Goal: Task Accomplishment & Management: Use online tool/utility

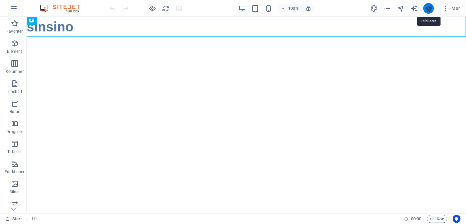
click at [428, 7] on icon "publish" at bounding box center [429, 9] width 8 height 8
click at [64, 6] on img at bounding box center [63, 8] width 50 height 8
click at [15, 9] on icon "button" at bounding box center [14, 8] width 8 height 8
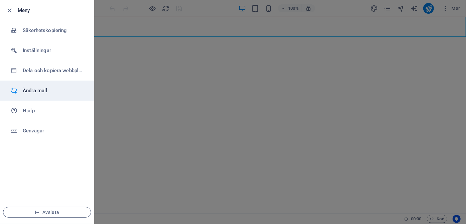
click at [29, 91] on h6 "Ändra mall" at bounding box center [54, 90] width 62 height 8
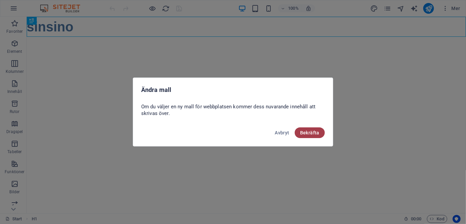
click at [309, 134] on span "Bekräfta" at bounding box center [309, 132] width 19 height 5
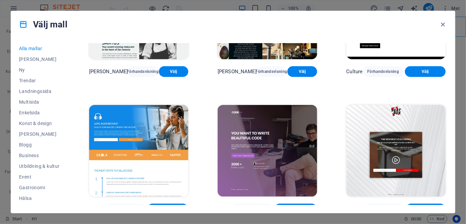
scroll to position [6319, 0]
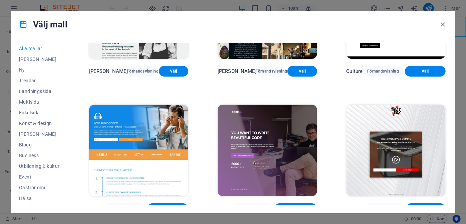
drag, startPoint x: 447, startPoint y: 178, endPoint x: 449, endPoint y: 235, distance: 57.1
click at [449, 223] on html "sinsino.se Start Favoriter Element Kolumner Innehåll Rutor Dragspel Tabeller Fu…" at bounding box center [233, 112] width 466 height 224
click at [448, 196] on div "Alla mallar Mina mallar Ny Trendar Landningssida Multisida Enkelsida Konst & de…" at bounding box center [233, 125] width 444 height 175
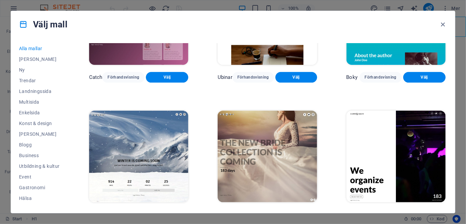
scroll to position [7405, 0]
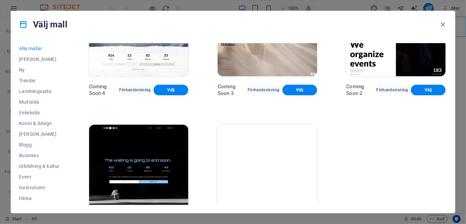
click at [270, 164] on img at bounding box center [267, 170] width 99 height 91
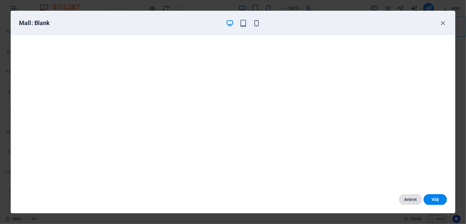
click at [411, 200] on span "Avbryt" at bounding box center [410, 199] width 13 height 5
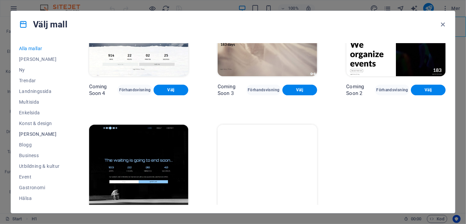
click at [22, 132] on span "Tom" at bounding box center [39, 133] width 41 height 5
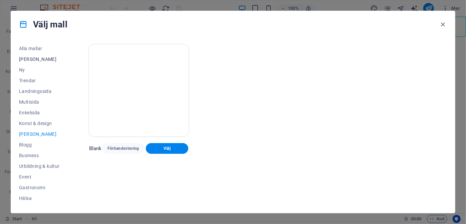
click at [24, 58] on span "Mina mallar" at bounding box center [39, 58] width 41 height 5
click at [30, 57] on span "Mina mallar" at bounding box center [39, 58] width 41 height 5
click at [21, 70] on span "Ny" at bounding box center [39, 69] width 41 height 5
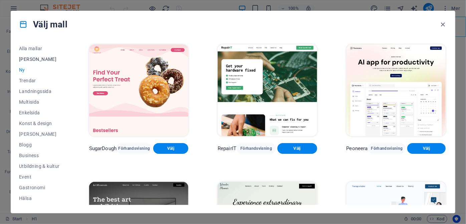
click at [30, 58] on span "Mina mallar" at bounding box center [39, 58] width 41 height 5
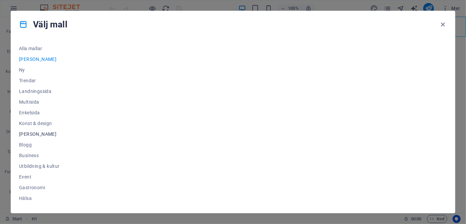
click at [25, 133] on span "Tom" at bounding box center [39, 133] width 41 height 5
click at [168, 149] on span "Välj" at bounding box center [167, 148] width 32 height 5
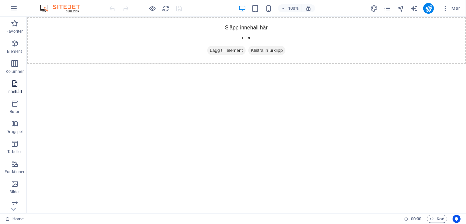
click at [12, 85] on icon "button" at bounding box center [15, 83] width 8 height 8
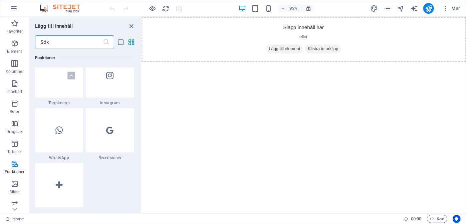
scroll to position [3239, 0]
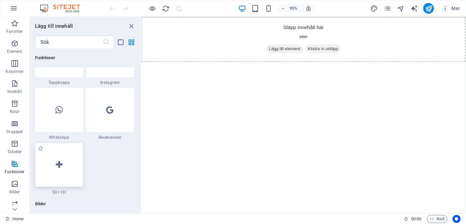
click at [60, 184] on div at bounding box center [59, 165] width 48 height 44
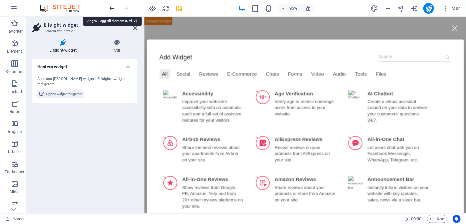
click at [112, 8] on icon "undo" at bounding box center [113, 9] width 8 height 8
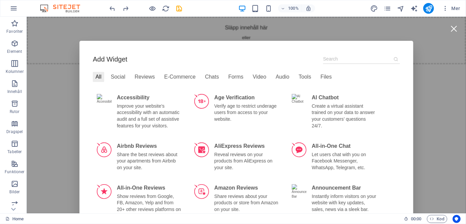
click at [454, 29] on div at bounding box center [453, 28] width 15 height 15
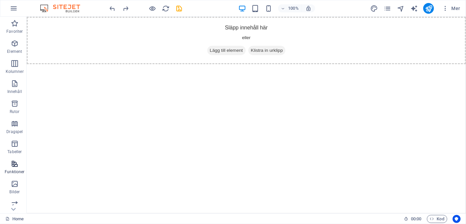
click at [15, 167] on icon "button" at bounding box center [15, 164] width 8 height 8
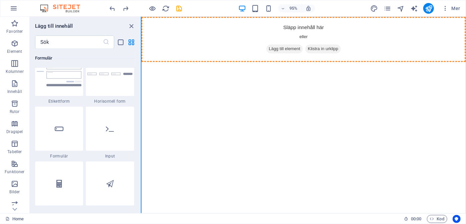
scroll to position [5050, 0]
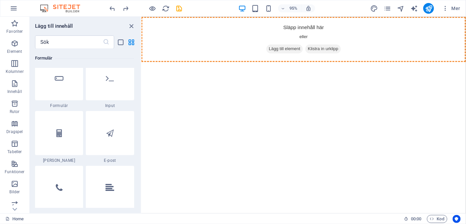
drag, startPoint x: 139, startPoint y: 174, endPoint x: 139, endPoint y: 179, distance: 5.4
click at [139, 179] on div "Favoriter 1 Star Rubrik 1 Star 2 kolumner Element 1 Star Rubrik 1 Star Text 1 S…" at bounding box center [85, 128] width 111 height 159
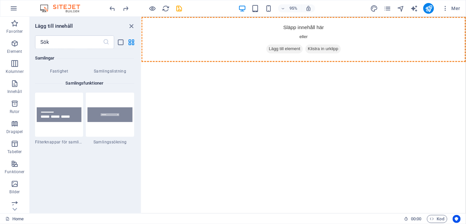
scroll to position [6398, 0]
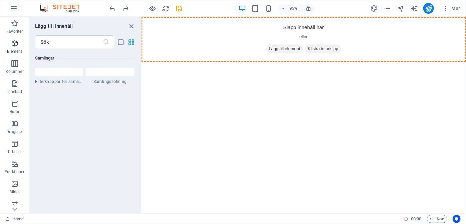
click at [18, 46] on icon "button" at bounding box center [15, 43] width 8 height 8
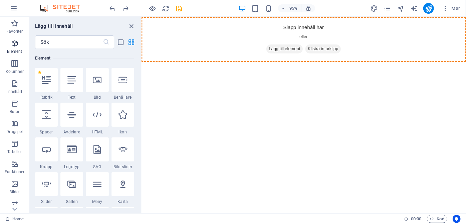
scroll to position [71, 0]
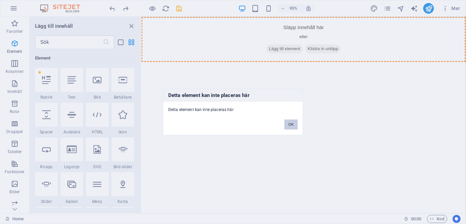
click at [292, 125] on button "OK" at bounding box center [290, 125] width 13 height 10
click at [291, 121] on button "OK" at bounding box center [290, 125] width 13 height 10
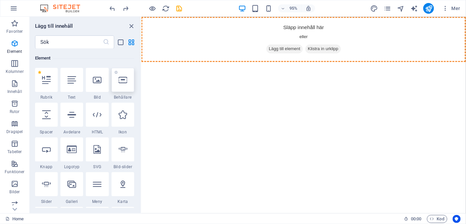
click at [124, 83] on icon at bounding box center [123, 79] width 9 height 9
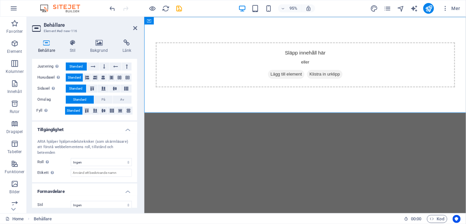
scroll to position [0, 0]
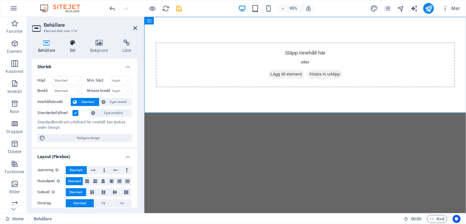
click at [73, 41] on icon at bounding box center [73, 42] width 18 height 7
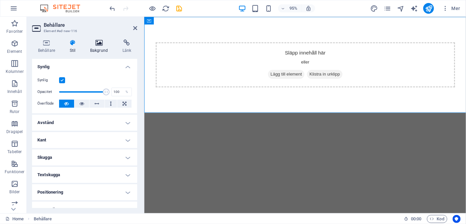
click at [100, 43] on icon at bounding box center [99, 42] width 30 height 7
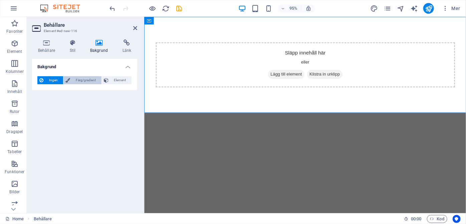
click at [87, 79] on span "Färg/gradient" at bounding box center [85, 80] width 27 height 8
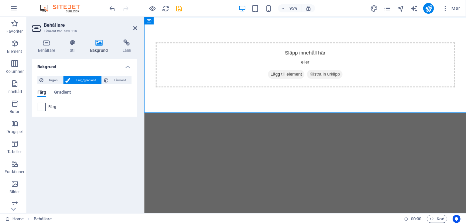
click at [40, 108] on span at bounding box center [41, 106] width 7 height 7
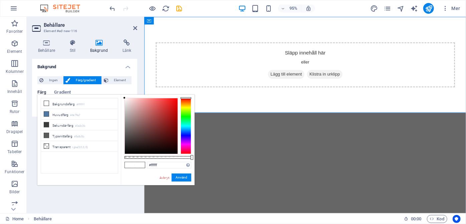
click at [184, 105] on div at bounding box center [186, 126] width 11 height 56
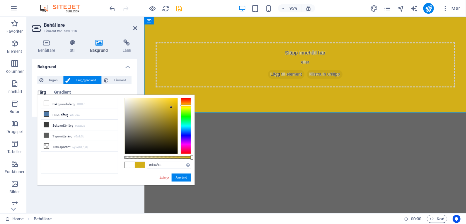
click at [171, 107] on div at bounding box center [151, 125] width 53 height 55
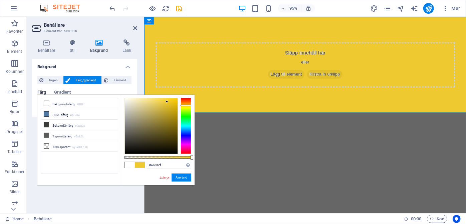
click at [167, 101] on div at bounding box center [151, 125] width 53 height 55
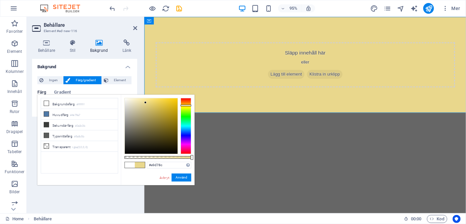
click at [146, 102] on div at bounding box center [151, 125] width 53 height 55
click at [138, 103] on div at bounding box center [151, 125] width 53 height 55
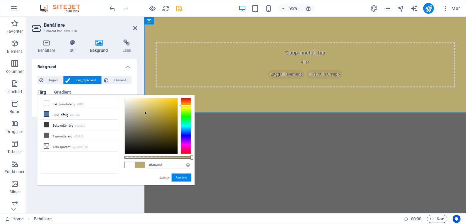
click at [146, 113] on div at bounding box center [151, 125] width 53 height 55
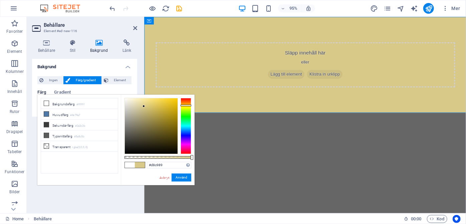
click at [144, 106] on div at bounding box center [151, 125] width 53 height 55
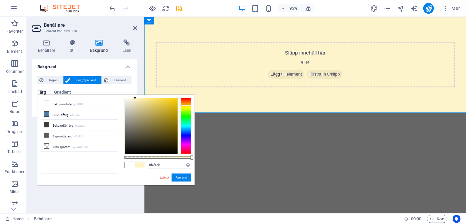
click at [135, 98] on div at bounding box center [151, 125] width 53 height 55
click at [137, 100] on div at bounding box center [151, 125] width 53 height 55
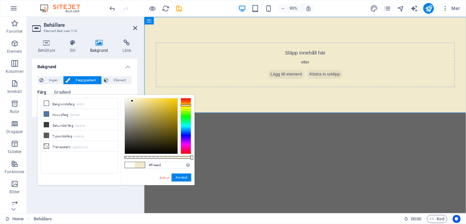
click at [132, 101] on div at bounding box center [151, 125] width 53 height 55
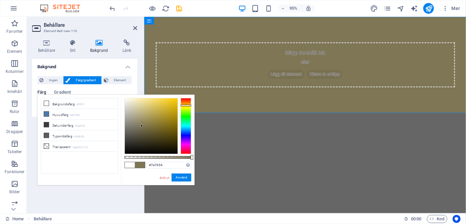
click at [142, 126] on div at bounding box center [151, 125] width 53 height 55
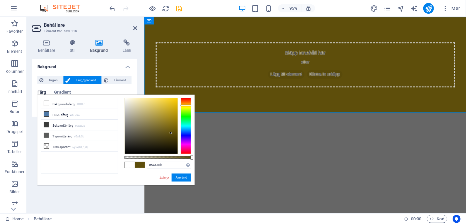
click at [171, 133] on div at bounding box center [151, 125] width 53 height 55
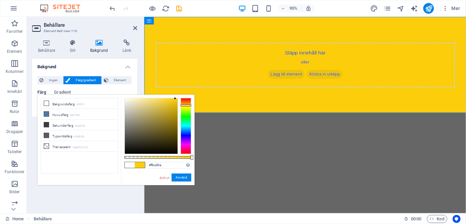
click at [175, 98] on div at bounding box center [151, 125] width 53 height 55
click at [164, 97] on div "#fbcd0a Format som stöds #0852ed rgb(8, 82, 237) rgba(8, 82, 237, 90%) hsv(221,…" at bounding box center [158, 187] width 74 height 187
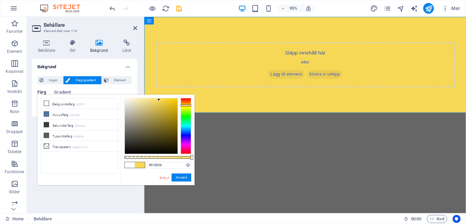
click at [159, 99] on div at bounding box center [151, 125] width 53 height 55
click at [155, 97] on div "#f7d856 Format som stöds #0852ed rgb(8, 82, 237) rgba(8, 82, 237, 90%) hsv(221,…" at bounding box center [158, 187] width 74 height 187
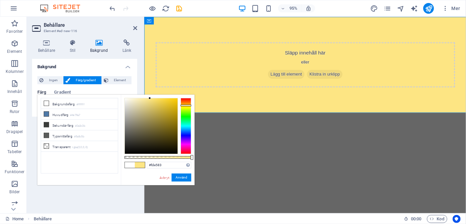
click at [150, 98] on div at bounding box center [151, 125] width 53 height 55
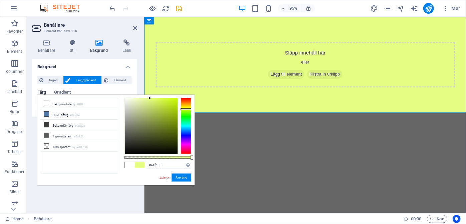
click at [187, 109] on div at bounding box center [186, 126] width 11 height 56
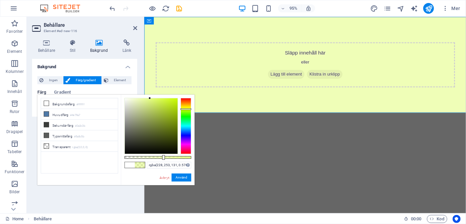
click at [163, 158] on div at bounding box center [158, 157] width 67 height 3
type input "rgba(228, 253, 131, 0.306)"
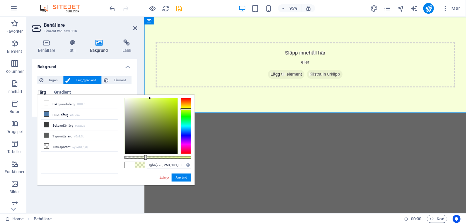
click at [145, 156] on div at bounding box center [158, 157] width 67 height 3
click at [181, 176] on button "Använd" at bounding box center [182, 177] width 20 height 8
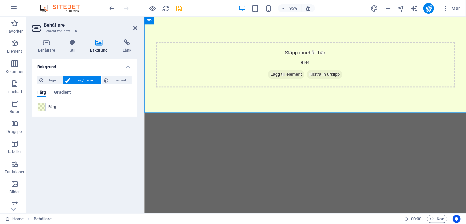
drag, startPoint x: 182, startPoint y: 185, endPoint x: 134, endPoint y: 90, distance: 106.9
click at [144, 90] on html "Skip to main content Släpp innehåll här [PERSON_NAME] Lägg till element Klistra…" at bounding box center [313, 66] width 339 height 101
click at [118, 81] on span "Element" at bounding box center [120, 80] width 19 height 8
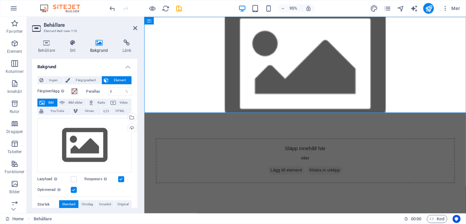
click at [47, 102] on span "Bild" at bounding box center [51, 102] width 9 height 8
click at [309, 144] on div "Släpp innehåll här eller Lägg till element Klistra in urklipp" at bounding box center [313, 167] width 315 height 47
click at [275, 111] on figure at bounding box center [313, 66] width 339 height 101
click at [175, 23] on figure at bounding box center [313, 66] width 339 height 101
click at [180, 21] on button at bounding box center [177, 21] width 8 height 8
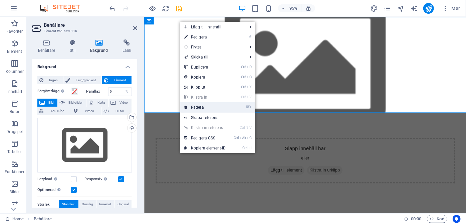
click at [206, 109] on link "⌦ Radera" at bounding box center [205, 107] width 50 height 10
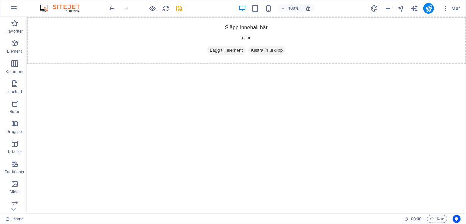
click at [300, 64] on html "Skip to main content Släpp innehåll här [PERSON_NAME] Lägg till element Klistra…" at bounding box center [245, 39] width 439 height 47
click at [56, 42] on div "Släpp innehåll här eller Lägg till element Klistra in urklipp" at bounding box center [245, 39] width 439 height 47
click at [221, 50] on span "Lägg till element" at bounding box center [226, 49] width 38 height 9
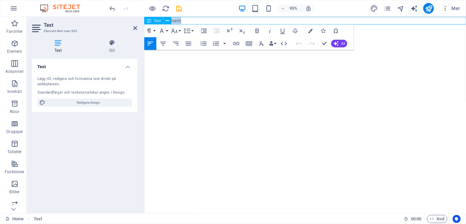
click at [192, 18] on p "Nytt textelement" at bounding box center [313, 20] width 339 height 8
drag, startPoint x: 183, startPoint y: 21, endPoint x: 135, endPoint y: 25, distance: 47.9
click at [144, 24] on html "Skip to main content Nytt textelementSINSINO Add Widget All Social Reviews E-Co…" at bounding box center [313, 20] width 339 height 8
drag, startPoint x: 186, startPoint y: 21, endPoint x: 151, endPoint y: 23, distance: 35.2
click at [151, 23] on p "SINSINO" at bounding box center [313, 20] width 339 height 8
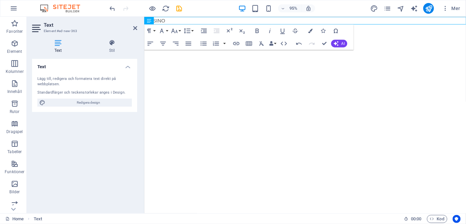
click at [184, 24] on html "Skip to main content SINSINO Add Widget All Social Reviews E-Commerce Chats For…" at bounding box center [313, 20] width 339 height 8
drag, startPoint x: 189, startPoint y: 20, endPoint x: 147, endPoint y: 25, distance: 42.7
click at [147, 24] on html "Skip to main content SINSINO Add Widget All Social Reviews E-Commerce Chats For…" at bounding box center [313, 20] width 339 height 8
click at [174, 31] on icon "button" at bounding box center [174, 30] width 6 height 4
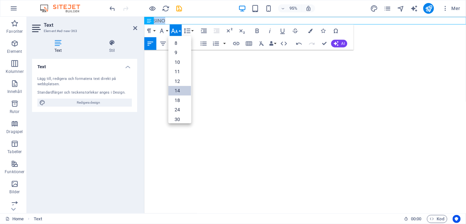
click at [182, 90] on link "14" at bounding box center [179, 91] width 23 height 10
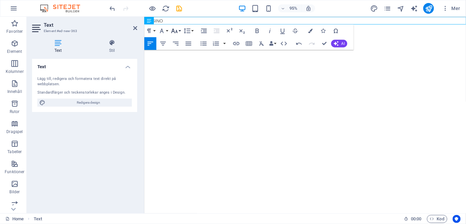
click at [178, 30] on icon "button" at bounding box center [175, 31] width 8 height 8
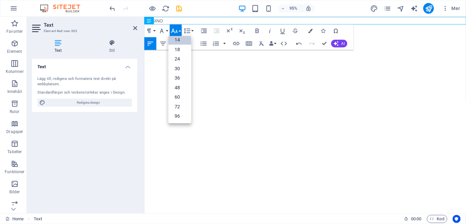
scroll to position [54, 0]
click at [178, 101] on link "72" at bounding box center [179, 106] width 23 height 10
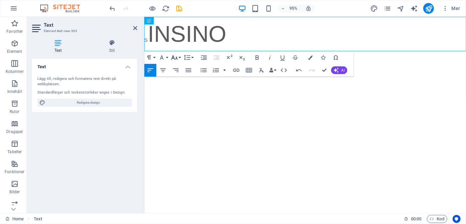
click at [175, 56] on icon "button" at bounding box center [175, 57] width 8 height 8
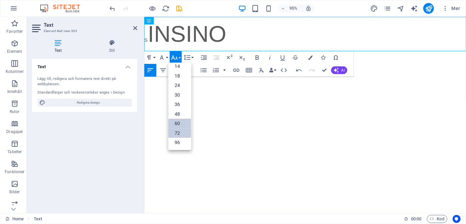
click at [178, 121] on link "60" at bounding box center [179, 124] width 23 height 10
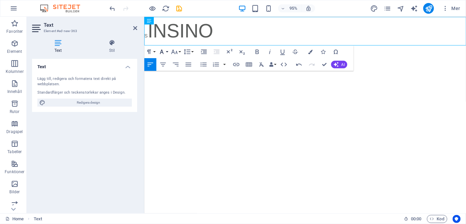
click at [160, 51] on icon "button" at bounding box center [162, 52] width 8 height 8
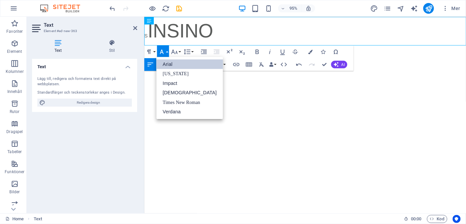
scroll to position [0, 0]
click at [165, 100] on link "Times New Roman" at bounding box center [189, 102] width 67 height 10
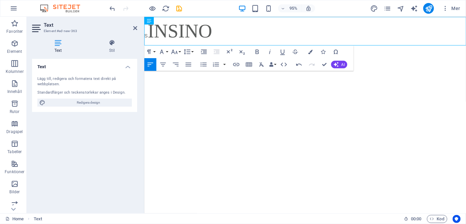
click at [195, 46] on html "Skip to main content S INSINO Add Widget All Social Reviews E-Commerce Chats Fo…" at bounding box center [313, 31] width 339 height 30
click at [257, 53] on icon "button" at bounding box center [256, 51] width 3 height 4
click at [291, 46] on html "Skip to main content ​ S INSINO Add Widget All Social Reviews E-Commerce Chats …" at bounding box center [313, 31] width 339 height 30
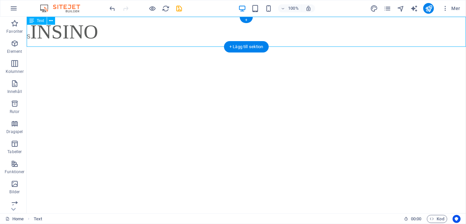
click at [260, 24] on div "S INSINO" at bounding box center [245, 31] width 439 height 30
drag, startPoint x: 31, startPoint y: 34, endPoint x: 22, endPoint y: 33, distance: 8.4
click at [26, 33] on html "Skip to main content S INSINO Add Widget All Social Reviews E-Commerce Chats Fo…" at bounding box center [245, 31] width 439 height 30
click at [102, 35] on div "S INSINO" at bounding box center [245, 31] width 439 height 30
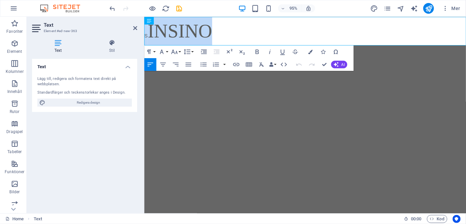
drag, startPoint x: 222, startPoint y: 38, endPoint x: 140, endPoint y: 37, distance: 81.5
click at [144, 37] on html "Skip to main content S INSINO Add Widget All Social Reviews E-Commerce Chats Fo…" at bounding box center [313, 31] width 339 height 30
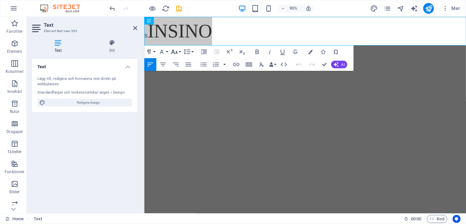
click at [175, 50] on icon "button" at bounding box center [175, 52] width 8 height 8
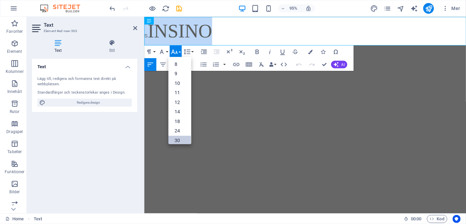
click at [188, 136] on link "30" at bounding box center [179, 140] width 23 height 10
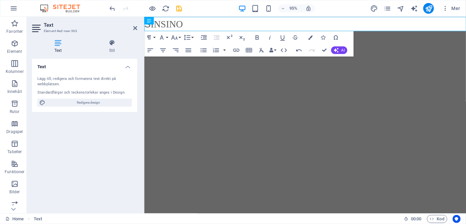
click at [190, 31] on html "Skip to main content S INSINO Add Widget All Social Reviews E-Commerce Chats Fo…" at bounding box center [313, 23] width 339 height 15
click at [239, 31] on html "Skip to main content S INSINO Add Widget All Social Reviews E-Commerce Chats Fo…" at bounding box center [313, 23] width 339 height 15
click at [353, 31] on html "Skip to main content S INSINO Add Widget All Social Reviews E-Commerce Chats Fo…" at bounding box center [313, 23] width 339 height 15
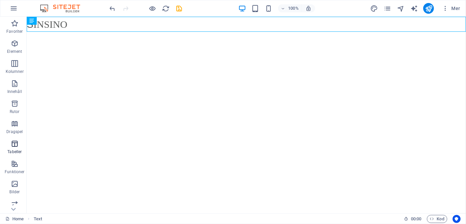
click at [17, 147] on icon "button" at bounding box center [15, 144] width 8 height 8
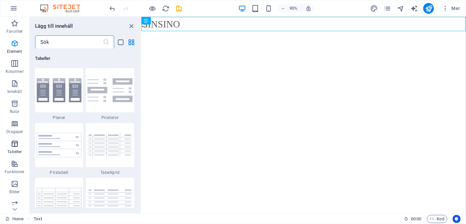
scroll to position [2312, 0]
click at [16, 164] on icon "button" at bounding box center [15, 164] width 8 height 8
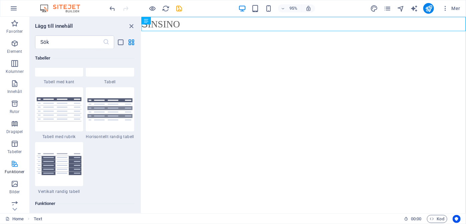
scroll to position [2602, 0]
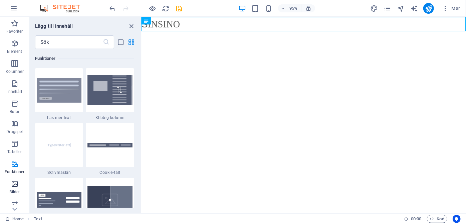
click at [15, 186] on icon "button" at bounding box center [15, 184] width 8 height 8
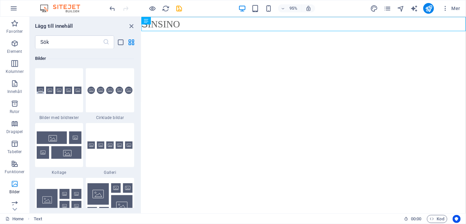
scroll to position [3385, 0]
click at [14, 5] on icon "button" at bounding box center [14, 8] width 8 height 8
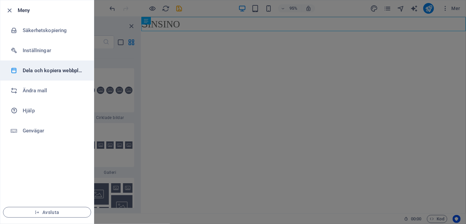
click at [45, 70] on h6 "Dela och kopiera webbplats" at bounding box center [54, 70] width 62 height 8
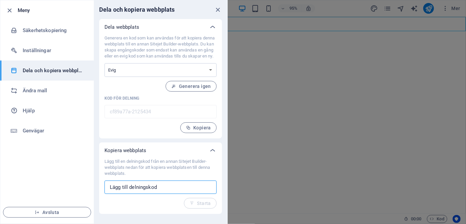
click at [177, 192] on input "text" at bounding box center [160, 186] width 112 height 13
click at [189, 130] on icon "button" at bounding box center [188, 127] width 5 height 5
click at [156, 194] on input "text" at bounding box center [160, 186] width 112 height 13
paste input "cf89a77a-2125434"
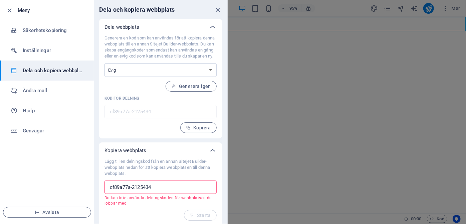
type input "cf89a77a-2125434"
click at [161, 220] on div "Lägg till en delningskod [PERSON_NAME] en [PERSON_NAME] Sitejet Builder-webbpla…" at bounding box center [160, 189] width 112 height 62
drag, startPoint x: 157, startPoint y: 196, endPoint x: 104, endPoint y: 192, distance: 52.9
click at [104, 192] on div "Lägg till en delningskod [PERSON_NAME] en [PERSON_NAME] Sitejet Builder-webbpla…" at bounding box center [160, 191] width 123 height 67
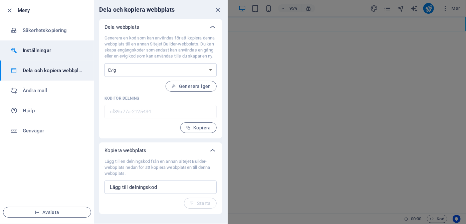
click at [35, 48] on h6 "Inställningar" at bounding box center [54, 50] width 62 height 8
select select "sv"
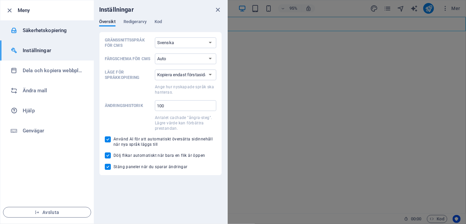
click at [58, 30] on h6 "Säkerhetskopiering" at bounding box center [54, 30] width 62 height 8
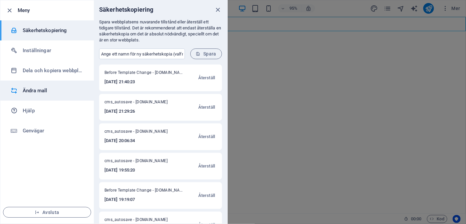
click at [35, 92] on h6 "Ändra mall" at bounding box center [54, 90] width 62 height 8
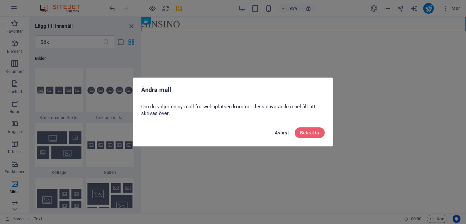
click at [283, 133] on span "Avbryt" at bounding box center [282, 132] width 14 height 5
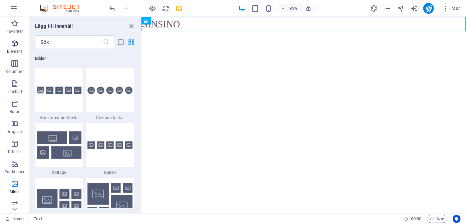
click at [15, 45] on icon "button" at bounding box center [15, 43] width 8 height 8
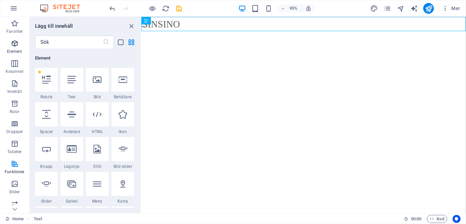
scroll to position [71, 0]
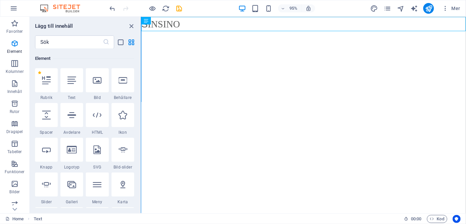
drag, startPoint x: 139, startPoint y: 53, endPoint x: 141, endPoint y: 97, distance: 43.8
click at [141, 97] on div "Favoriter Element Kolumner Innehåll Rutor Dragspel Tabeller Funktioner Bilder S…" at bounding box center [71, 115] width 142 height 196
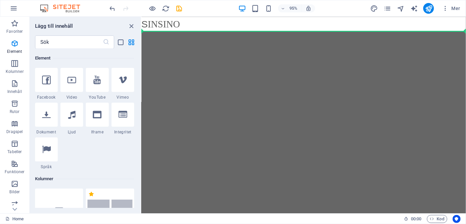
select select "%"
select select "px"
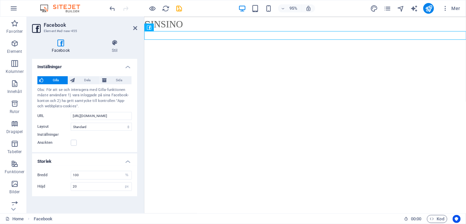
click at [269, 40] on html "Skip to main content S INSINO Add Widget All Social Reviews E-Commerce Chats Fo…" at bounding box center [313, 28] width 339 height 24
click at [177, 29] on icon at bounding box center [176, 27] width 3 height 7
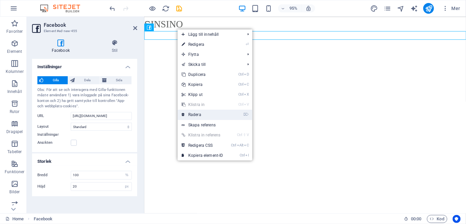
click at [199, 113] on link "⌦ Radera" at bounding box center [203, 115] width 50 height 10
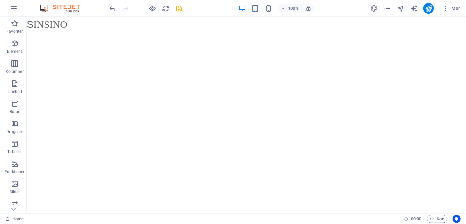
click at [144, 31] on html "Skip to main content S INSINO Add Widget All Social Reviews E-Commerce Chats Fo…" at bounding box center [245, 23] width 439 height 15
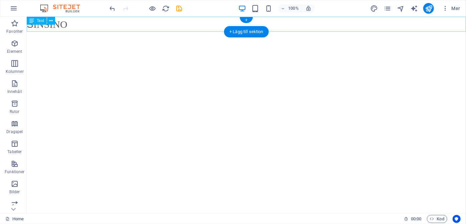
click at [140, 23] on div "S INSINO" at bounding box center [245, 23] width 439 height 15
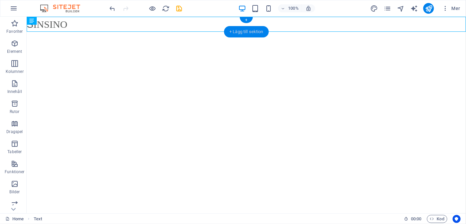
click at [232, 31] on div "+ Lägg till sektion" at bounding box center [246, 31] width 45 height 11
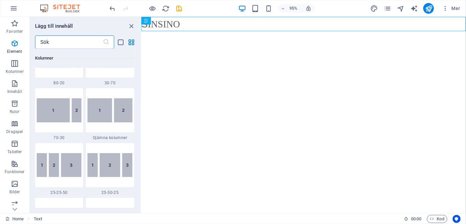
scroll to position [1168, 0]
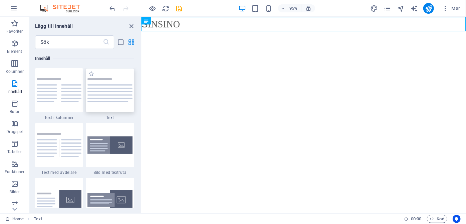
click at [114, 85] on img at bounding box center [109, 90] width 45 height 24
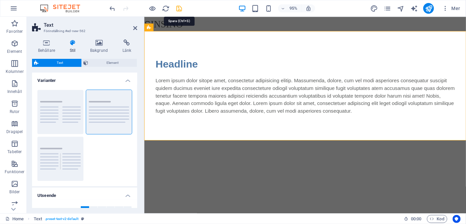
click at [179, 10] on icon "save" at bounding box center [180, 9] width 8 height 8
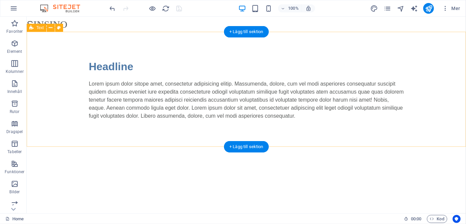
click at [159, 133] on div "Headline Lorem ipsum dolor sitope amet, consectetur adipisicing elitip. [PERSON…" at bounding box center [245, 88] width 439 height 115
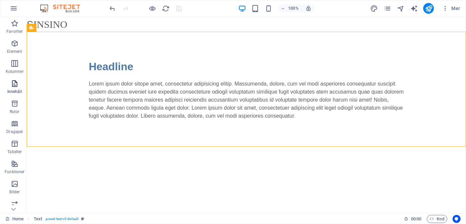
click at [13, 82] on icon "button" at bounding box center [15, 83] width 8 height 8
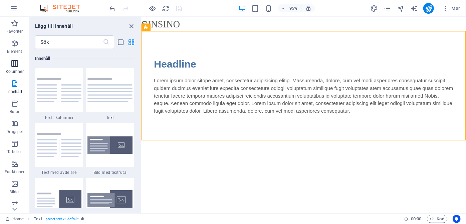
click at [16, 67] on span "Kolumner" at bounding box center [14, 67] width 29 height 16
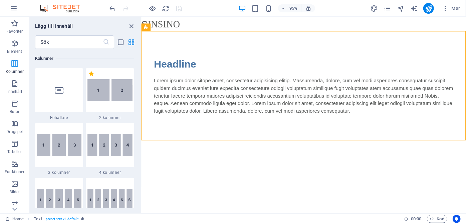
scroll to position [330, 0]
click at [16, 45] on icon "button" at bounding box center [15, 43] width 8 height 8
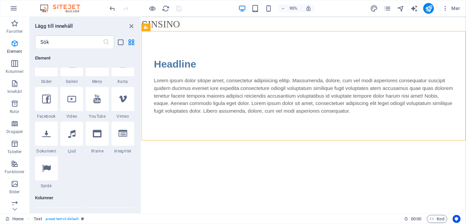
scroll to position [171, 0]
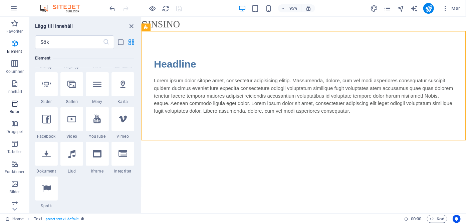
click at [16, 109] on p "Rutor" at bounding box center [15, 111] width 10 height 5
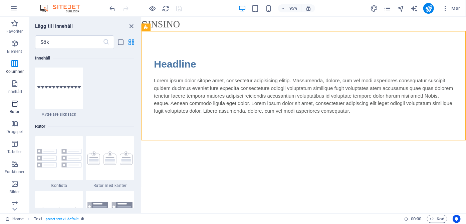
scroll to position [1841, 0]
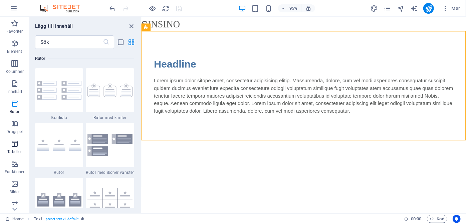
click at [13, 137] on button "Tabeller" at bounding box center [14, 147] width 29 height 20
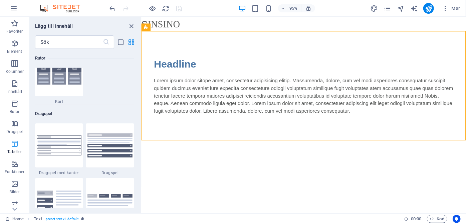
scroll to position [2312, 0]
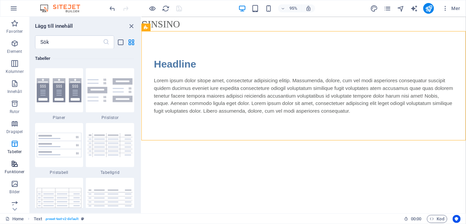
click at [15, 172] on p "Funktioner" at bounding box center [15, 171] width 20 height 5
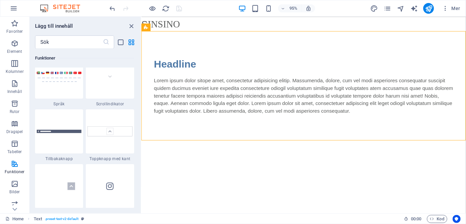
scroll to position [3088, 0]
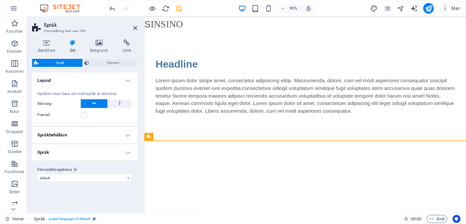
click at [269, 146] on html "Skip to main content S INSINO Headline Lorem ipsum dolor sitope amet, consectet…" at bounding box center [313, 81] width 339 height 130
click at [265, 126] on div "Headline Lorem ipsum dolor sitope amet, consectetur adipisicing elitip. [PERSON…" at bounding box center [313, 88] width 339 height 115
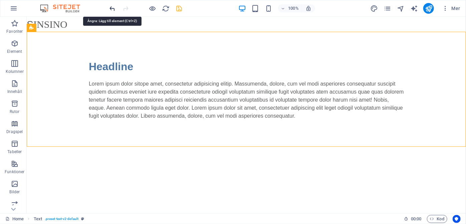
click at [110, 9] on icon "undo" at bounding box center [113, 9] width 8 height 8
click at [12, 45] on icon "button" at bounding box center [15, 43] width 8 height 8
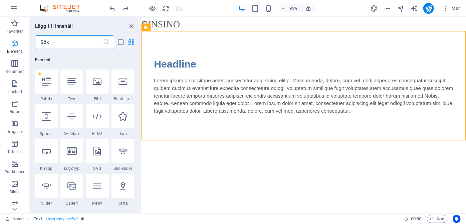
scroll to position [71, 0]
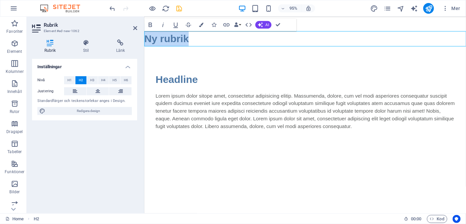
drag, startPoint x: 191, startPoint y: 41, endPoint x: 142, endPoint y: 41, distance: 49.4
click at [144, 41] on html "Skip to main content S INSINO Ny rubrik Headline Lorem ipsum dolor sitope amet,…" at bounding box center [313, 89] width 339 height 146
click at [246, 162] on html "Skip to main content S INSINO klicka här Headline Lorem ipsum dolor sitope amet…" at bounding box center [313, 89] width 339 height 146
click at [270, 49] on div "Headline Lorem ipsum dolor sitope amet, consectetur adipisicing elitip. [PERSON…" at bounding box center [313, 104] width 339 height 115
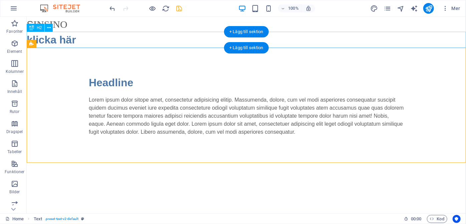
click at [75, 43] on div "klicka här" at bounding box center [245, 39] width 439 height 16
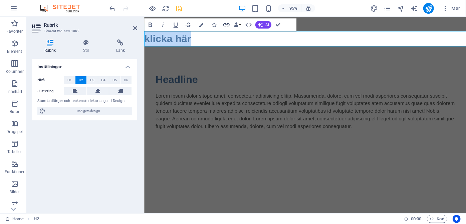
click at [225, 24] on icon "button" at bounding box center [227, 25] width 8 height 8
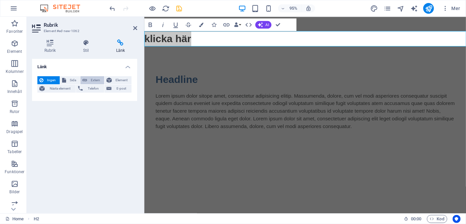
click at [94, 79] on span "Extern" at bounding box center [95, 80] width 13 height 8
select select "blank"
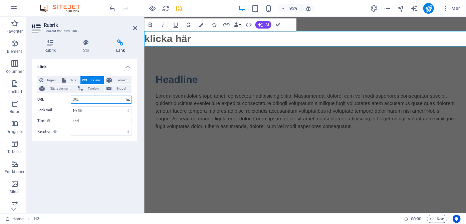
click at [93, 98] on input "URL" at bounding box center [101, 99] width 61 height 8
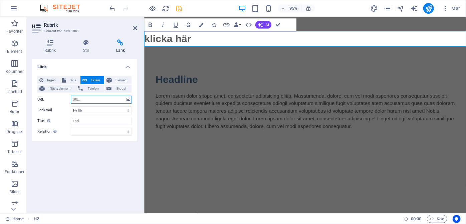
type input "z"
click at [81, 99] on input "z" at bounding box center [101, 99] width 61 height 8
drag, startPoint x: 81, startPoint y: 99, endPoint x: 58, endPoint y: 100, distance: 23.1
click at [58, 100] on div "URL z" at bounding box center [84, 99] width 94 height 8
click at [142, 52] on div "Rubrik Stil Länk Inställningar Nivå H1 H2 H3 H4 H5 H6 Justering Standardfärger …" at bounding box center [85, 123] width 116 height 179
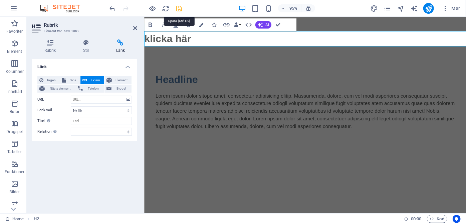
click at [179, 8] on icon "save" at bounding box center [180, 9] width 8 height 8
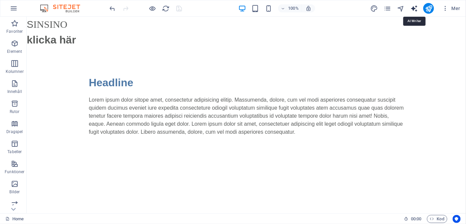
click at [412, 7] on icon "text_generator" at bounding box center [414, 9] width 8 height 8
select select "English"
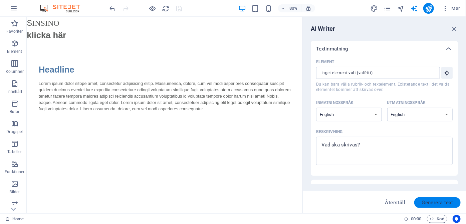
click at [449, 203] on span "Generera text" at bounding box center [438, 202] width 32 height 5
type textarea "x"
click at [438, 217] on span "Kod" at bounding box center [437, 219] width 14 height 8
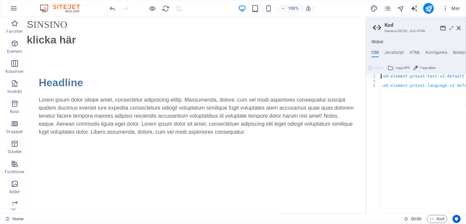
scroll to position [0, 6]
click at [413, 114] on div ".ed-element.preset-text-v2-default { ... } .ed-element.preset-language-v2-defau…" at bounding box center [419, 146] width 93 height 144
type textarea "}"
click at [443, 27] on icon at bounding box center [442, 27] width 5 height 5
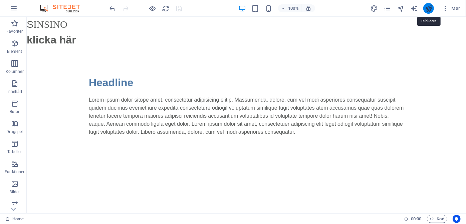
click at [432, 9] on icon "publish" at bounding box center [429, 9] width 8 height 8
